Goal: Task Accomplishment & Management: Use online tool/utility

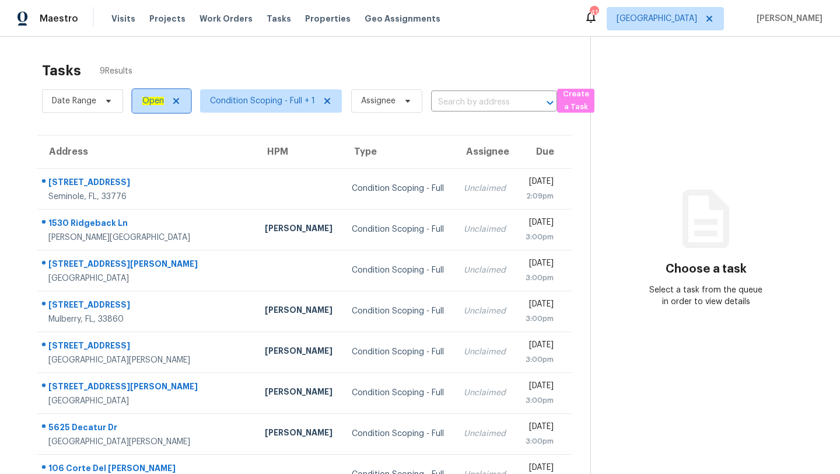
click at [152, 104] on ah_el_jm_1744035306855 "Open" at bounding box center [153, 101] width 22 height 8
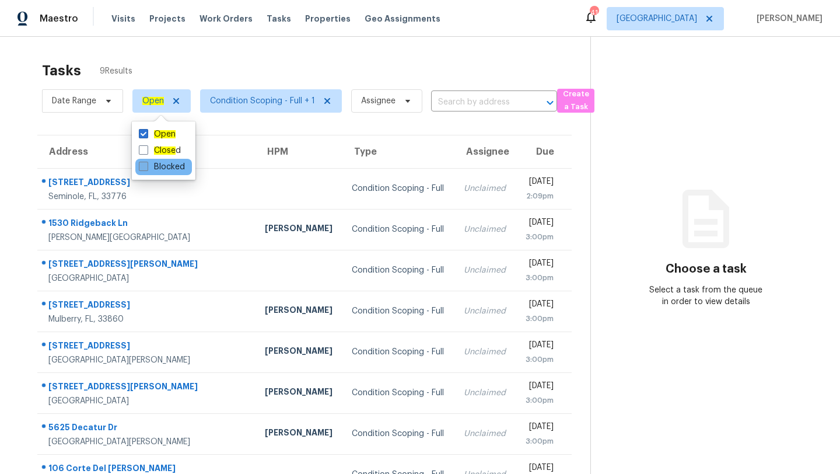
click at [149, 171] on label "Blocked" at bounding box center [162, 167] width 46 height 12
click at [146, 169] on input "Blocked" at bounding box center [143, 165] width 8 height 8
checkbox input "true"
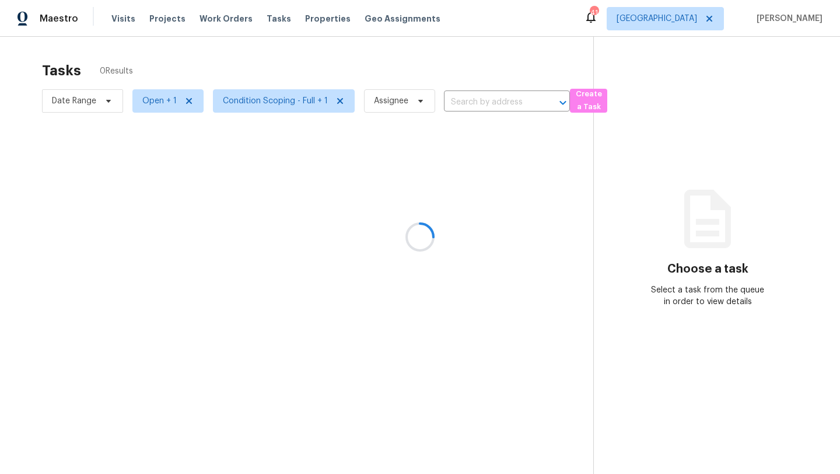
click at [239, 72] on div at bounding box center [420, 237] width 840 height 474
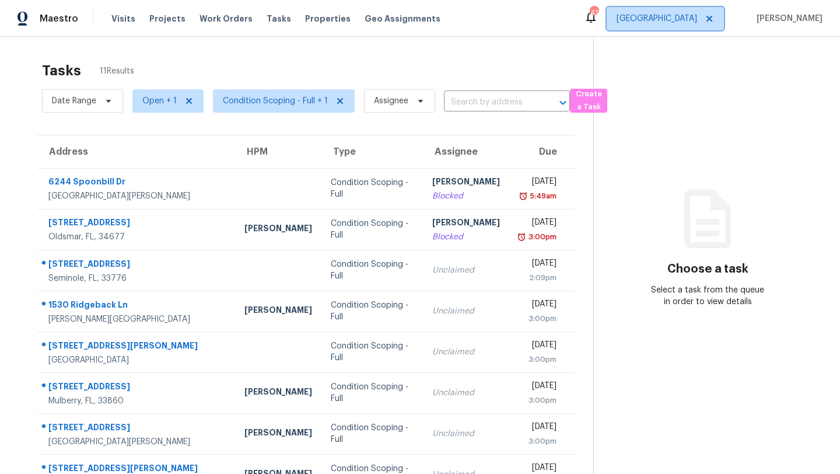
click at [692, 23] on span "[GEOGRAPHIC_DATA]" at bounding box center [657, 19] width 81 height 12
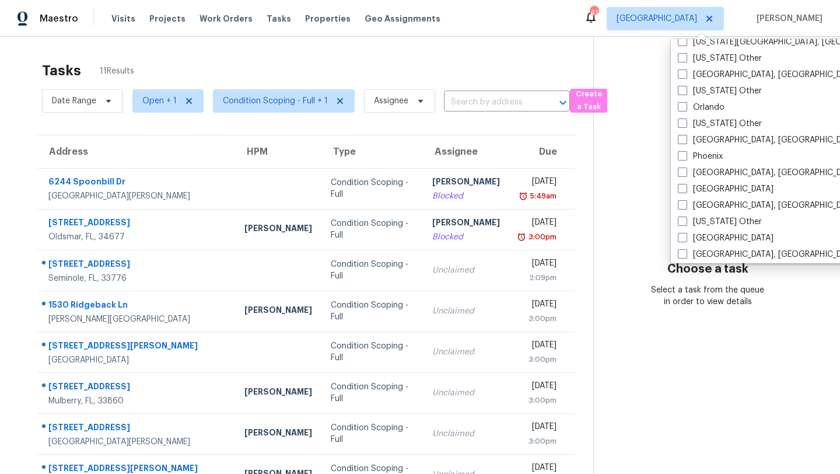
scroll to position [1280, 0]
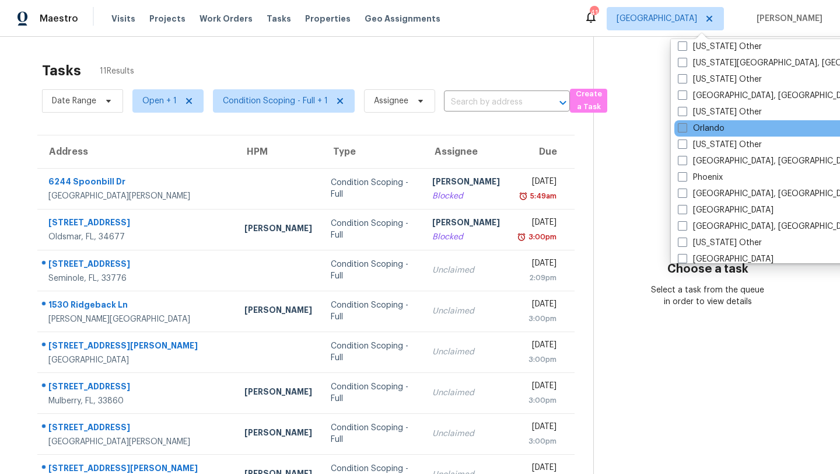
click at [685, 130] on span at bounding box center [682, 127] width 9 height 9
click at [685, 130] on input "Orlando" at bounding box center [682, 127] width 8 height 8
checkbox input "true"
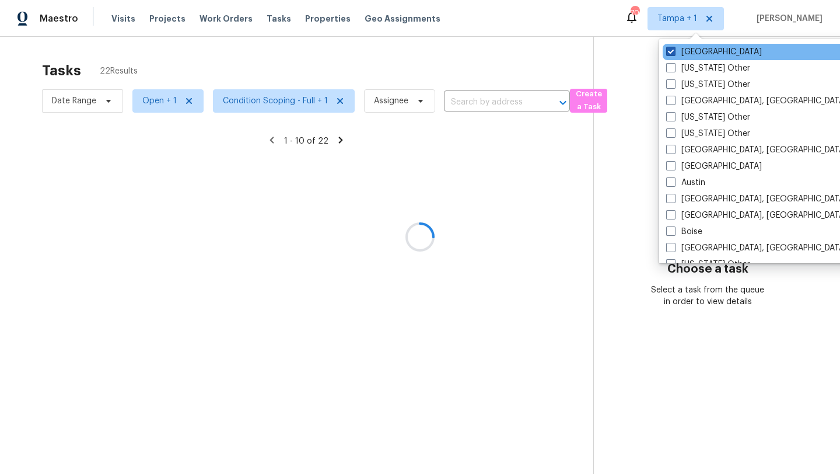
click at [674, 55] on span at bounding box center [670, 51] width 9 height 9
click at [674, 54] on input "[GEOGRAPHIC_DATA]" at bounding box center [670, 50] width 8 height 8
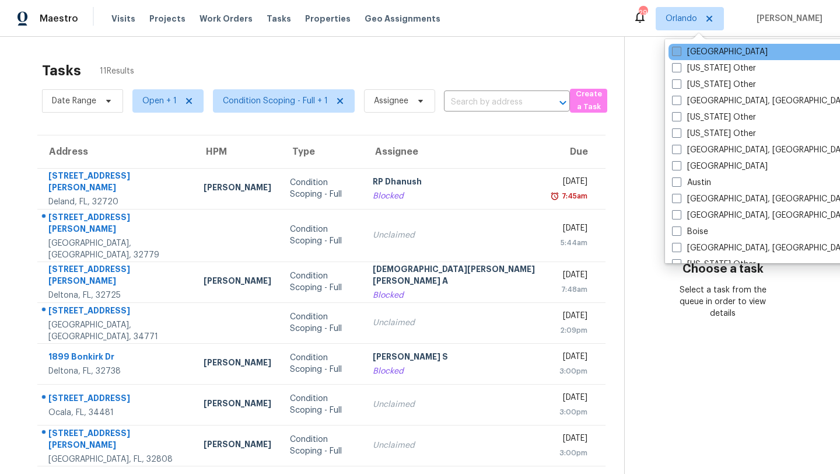
click at [677, 51] on span at bounding box center [676, 51] width 9 height 9
click at [677, 51] on input "[GEOGRAPHIC_DATA]" at bounding box center [676, 50] width 8 height 8
checkbox input "true"
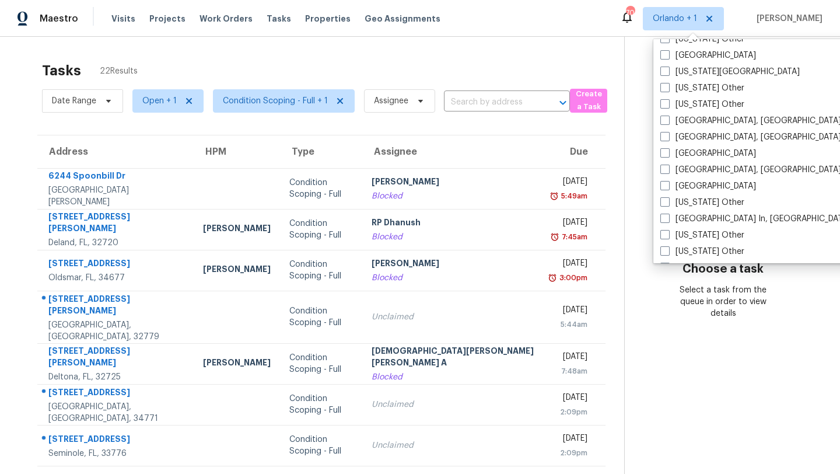
scroll to position [776, 0]
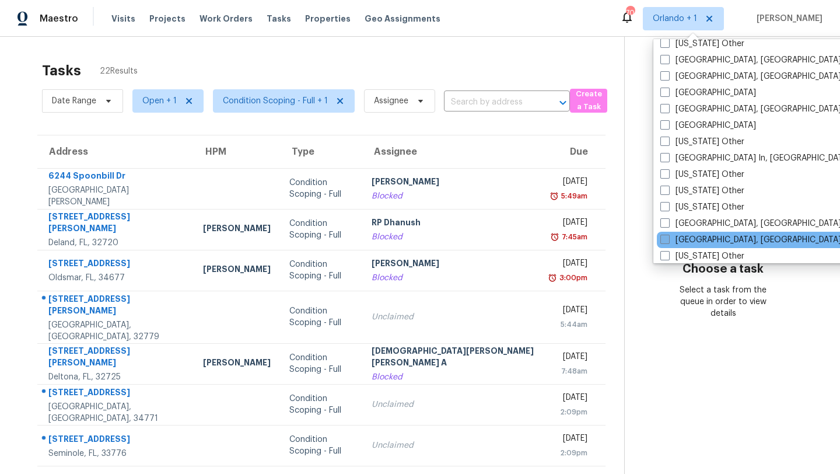
click at [669, 239] on span at bounding box center [665, 239] width 9 height 9
click at [668, 239] on input "[GEOGRAPHIC_DATA], [GEOGRAPHIC_DATA]" at bounding box center [665, 238] width 8 height 8
checkbox input "true"
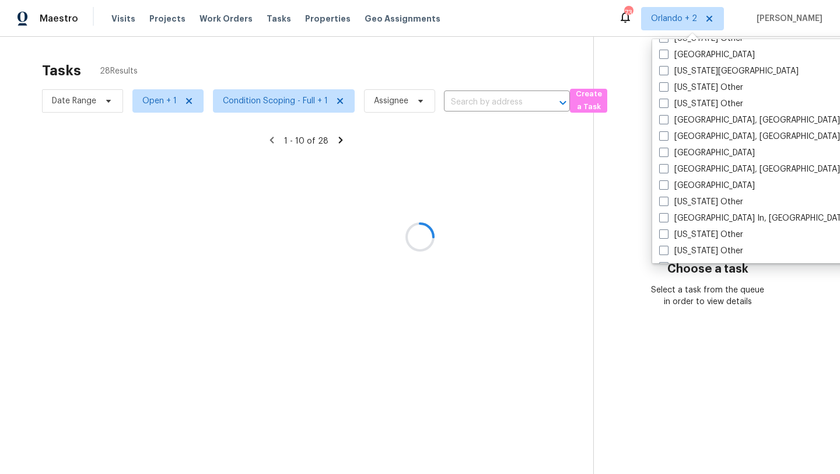
scroll to position [710, 0]
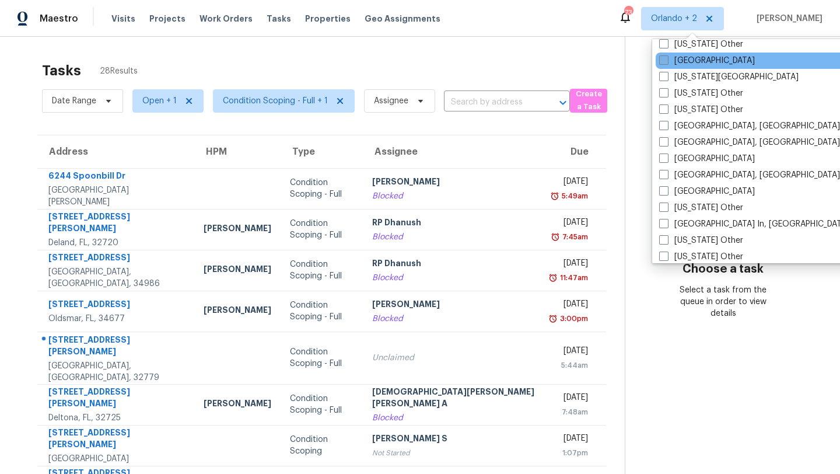
click at [663, 62] on span at bounding box center [663, 59] width 9 height 9
click at [663, 62] on input "[GEOGRAPHIC_DATA]" at bounding box center [663, 59] width 8 height 8
checkbox input "true"
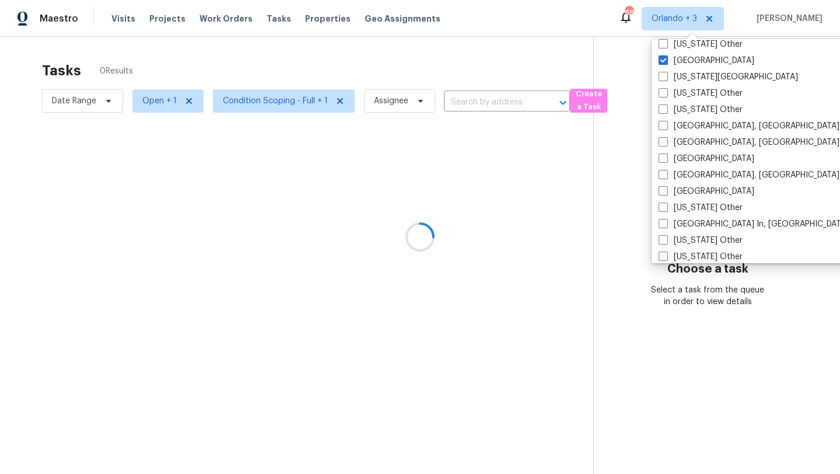
click at [524, 57] on div at bounding box center [420, 237] width 840 height 474
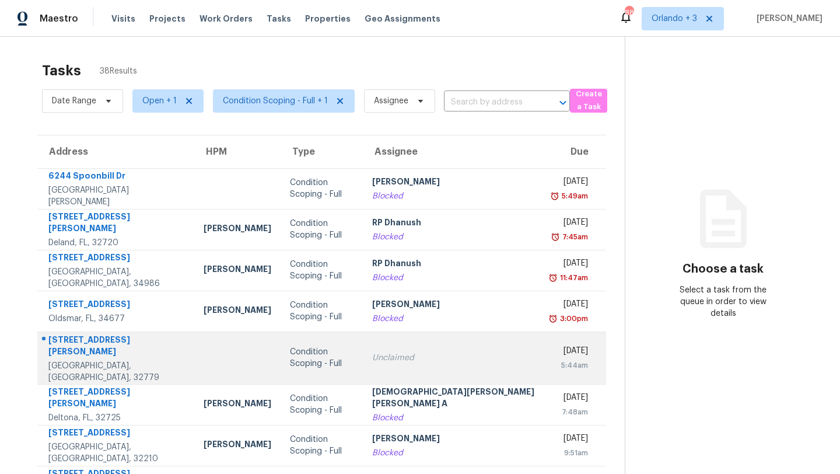
scroll to position [134, 0]
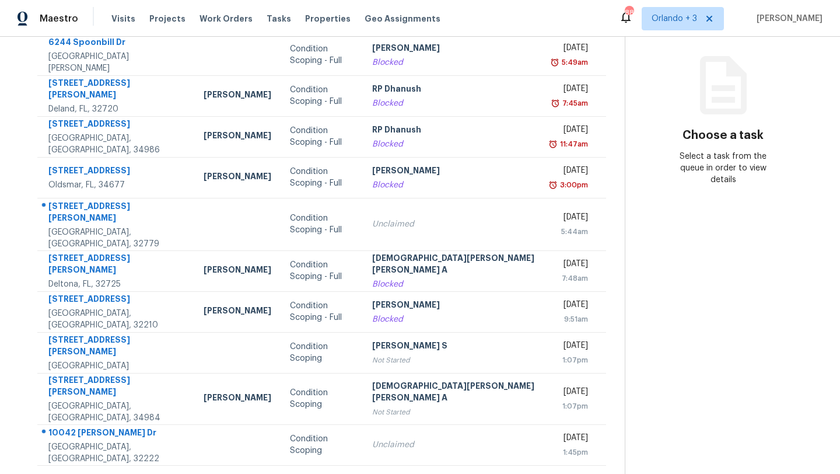
click at [351, 473] on icon at bounding box center [356, 480] width 11 height 11
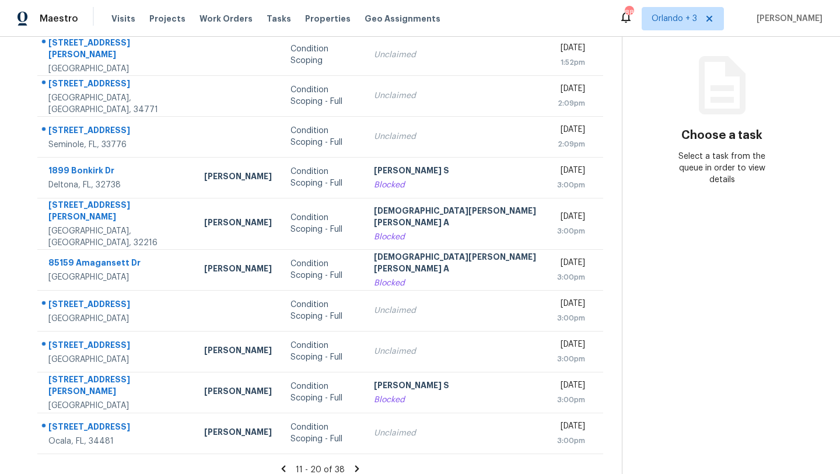
click at [355, 465] on icon at bounding box center [357, 468] width 4 height 6
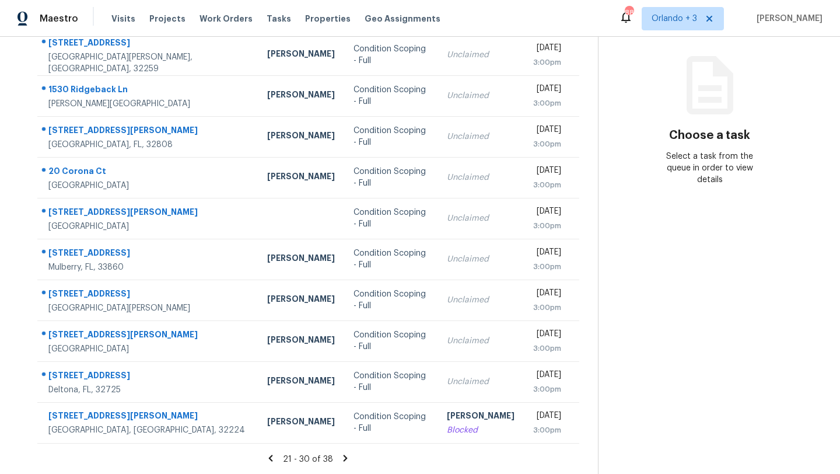
click at [344, 457] on icon at bounding box center [346, 458] width 4 height 6
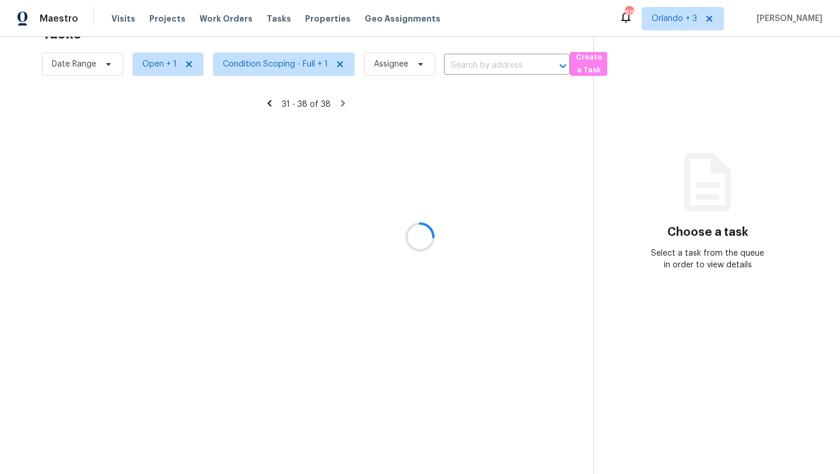
scroll to position [52, 0]
